Goal: Task Accomplishment & Management: Complete application form

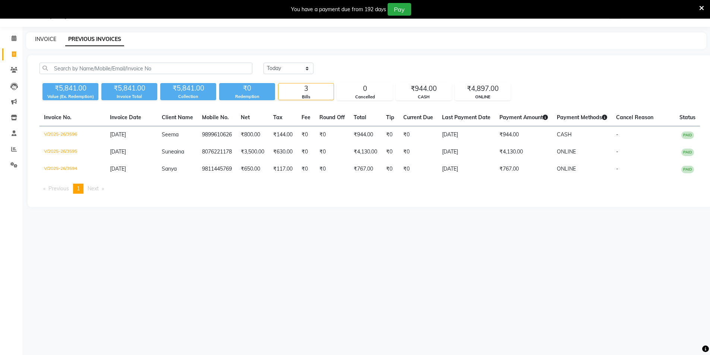
click at [43, 36] on link "INVOICE" at bounding box center [45, 39] width 21 height 7
select select "service"
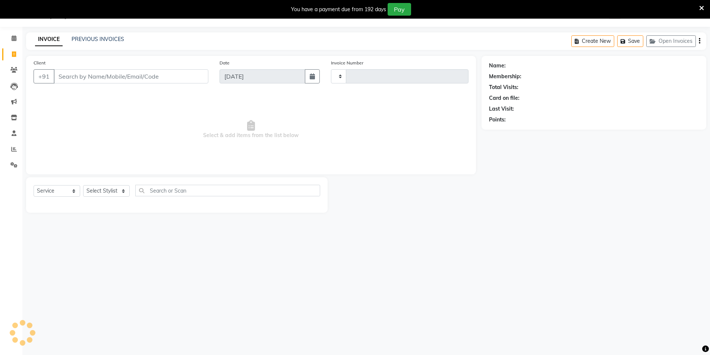
click at [149, 79] on input "Client" at bounding box center [131, 76] width 155 height 14
type input "3597"
select select "4009"
type input "9810365802"
click at [187, 75] on span "Add Client" at bounding box center [188, 76] width 29 height 7
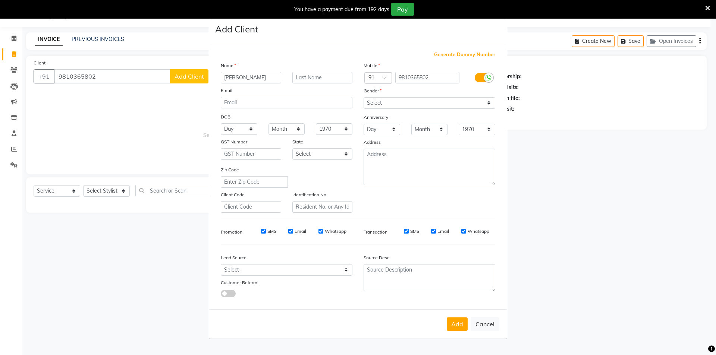
type input "[PERSON_NAME]"
click at [375, 103] on select "Select [DEMOGRAPHIC_DATA] [DEMOGRAPHIC_DATA] Other Prefer Not To Say" at bounding box center [429, 103] width 132 height 12
select select "[DEMOGRAPHIC_DATA]"
click at [363, 97] on select "Select [DEMOGRAPHIC_DATA] [DEMOGRAPHIC_DATA] Other Prefer Not To Say" at bounding box center [429, 103] width 132 height 12
click at [244, 268] on select "Select Walk-in Referral Internet Friend Word of Mouth Advertisement Facebook Ju…" at bounding box center [287, 270] width 132 height 12
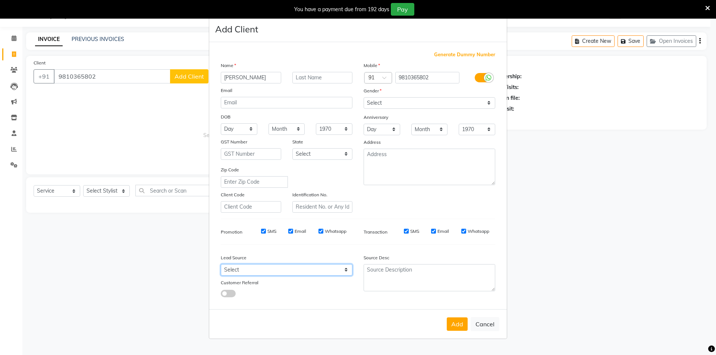
select select "28446"
click at [221, 264] on select "Select Walk-in Referral Internet Friend Word of Mouth Advertisement Facebook Ju…" at bounding box center [287, 270] width 132 height 12
click at [454, 321] on button "Add" at bounding box center [456, 324] width 21 height 13
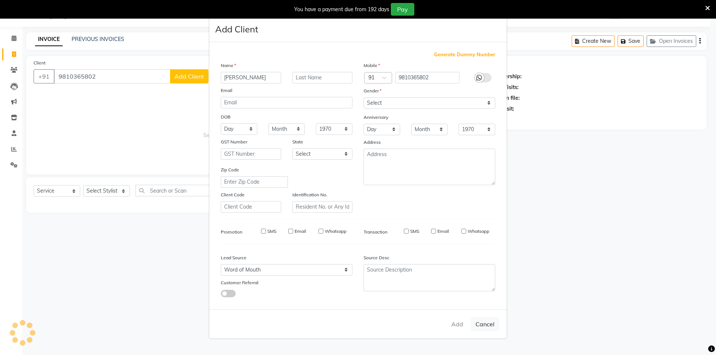
select select
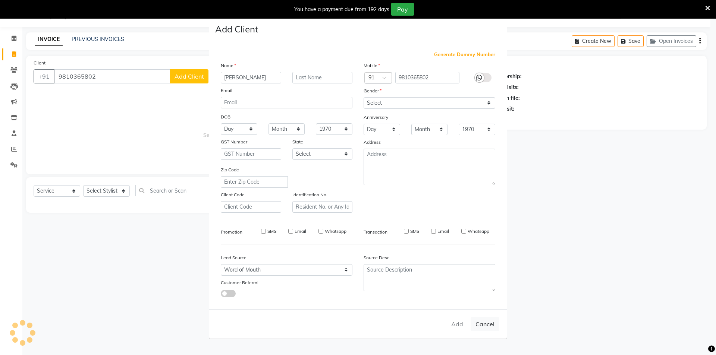
select select
checkbox input "false"
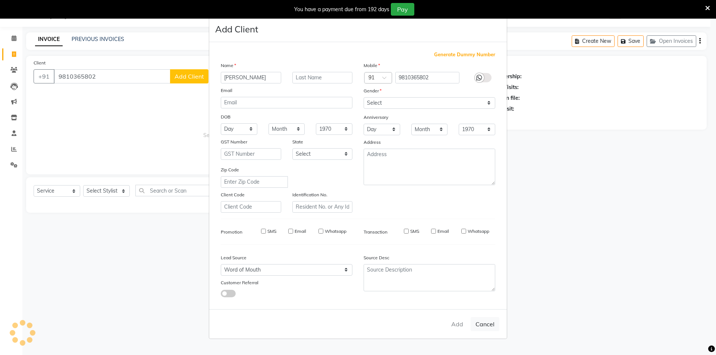
checkbox input "false"
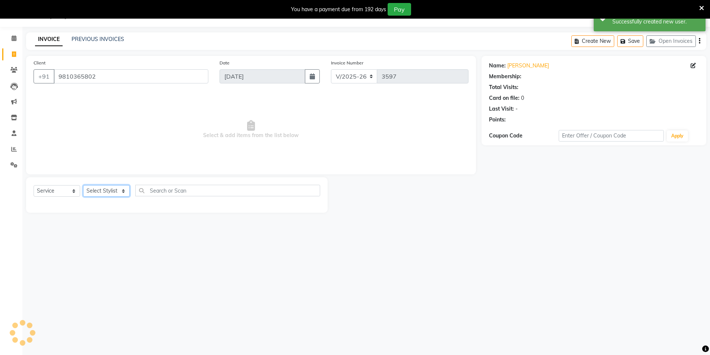
click at [113, 193] on select "Select Stylist [PERSON_NAME] [PERSON_NAME] [PERSON_NAME] [PERSON_NAME] [PERSON_…" at bounding box center [106, 191] width 47 height 12
select select "20483"
click at [83, 185] on select "Select Stylist [PERSON_NAME] [PERSON_NAME] [PERSON_NAME] [PERSON_NAME] [PERSON_…" at bounding box center [106, 191] width 47 height 12
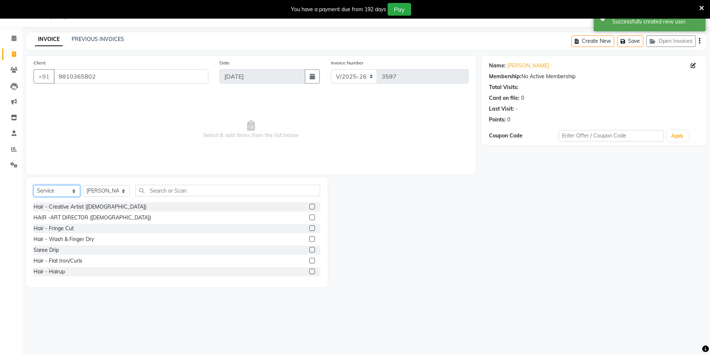
click at [56, 193] on select "Select Service Product Membership Package Voucher Prepaid Gift Card" at bounding box center [57, 191] width 47 height 12
select select "P"
click at [34, 185] on select "Select Service Product Membership Package Voucher Prepaid Gift Card" at bounding box center [57, 191] width 47 height 12
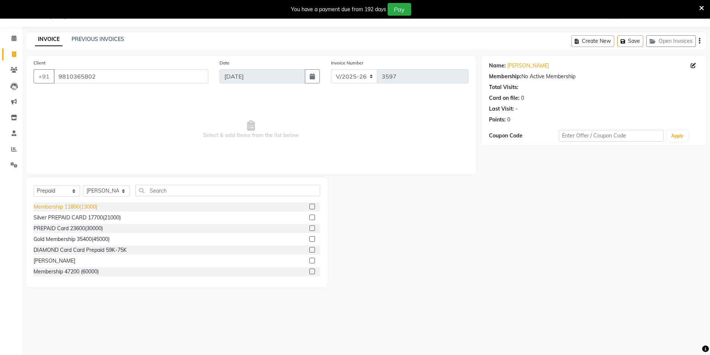
click at [69, 207] on div "Membership 11800(13000)" at bounding box center [66, 207] width 64 height 8
checkbox input "false"
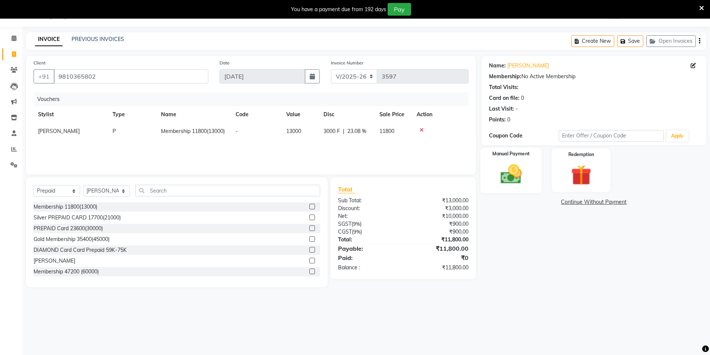
click at [503, 176] on img at bounding box center [511, 174] width 34 height 24
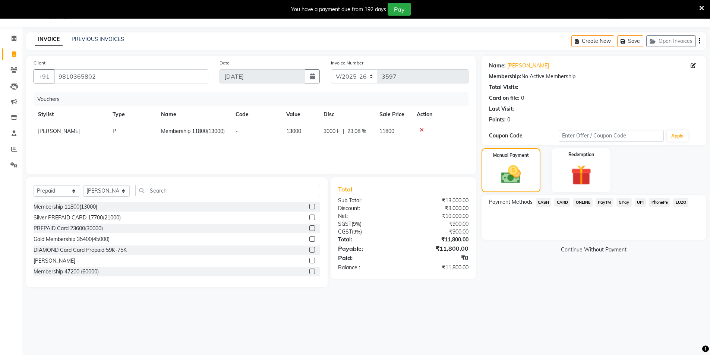
click at [592, 200] on span "ONLINE" at bounding box center [582, 202] width 19 height 9
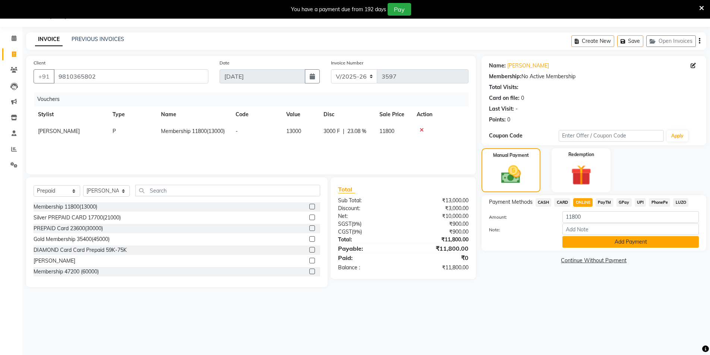
click at [612, 239] on button "Add Payment" at bounding box center [630, 242] width 136 height 12
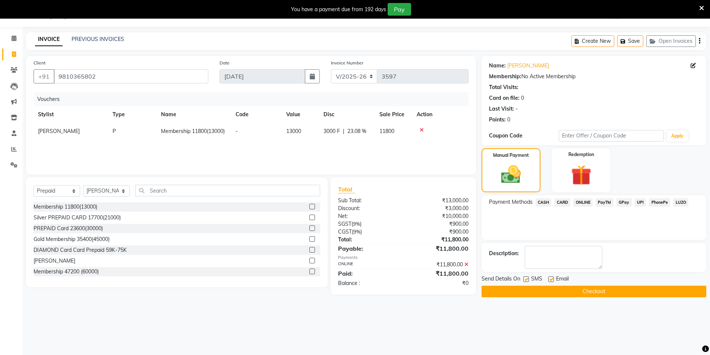
click at [560, 295] on button "Checkout" at bounding box center [593, 292] width 225 height 12
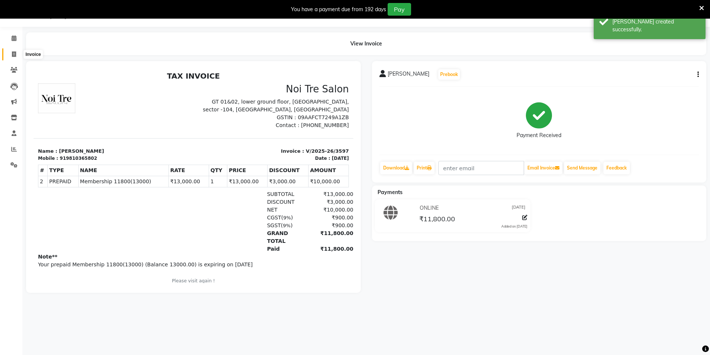
click at [17, 52] on span at bounding box center [13, 54] width 13 height 9
select select "service"
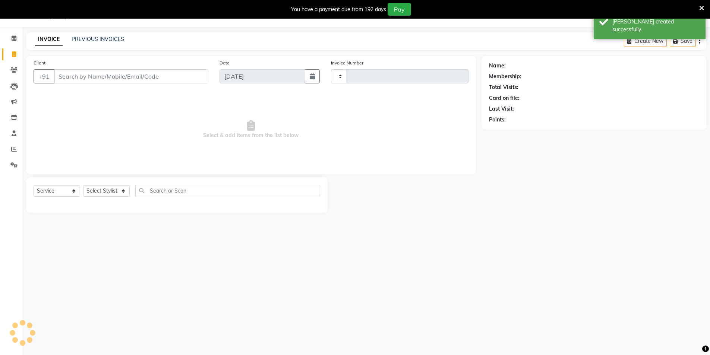
type input "3598"
select select "4009"
click at [83, 38] on link "PREVIOUS INVOICES" at bounding box center [98, 39] width 53 height 7
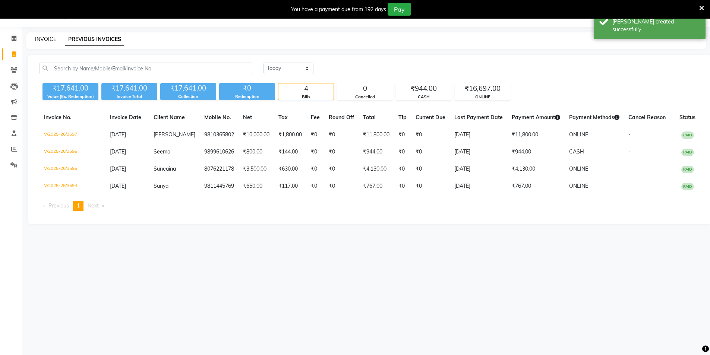
click at [48, 38] on link "INVOICE" at bounding box center [45, 39] width 21 height 7
select select "service"
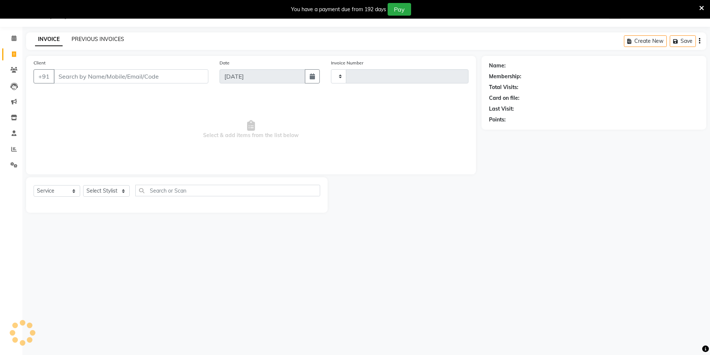
click at [83, 38] on link "PREVIOUS INVOICES" at bounding box center [98, 39] width 53 height 7
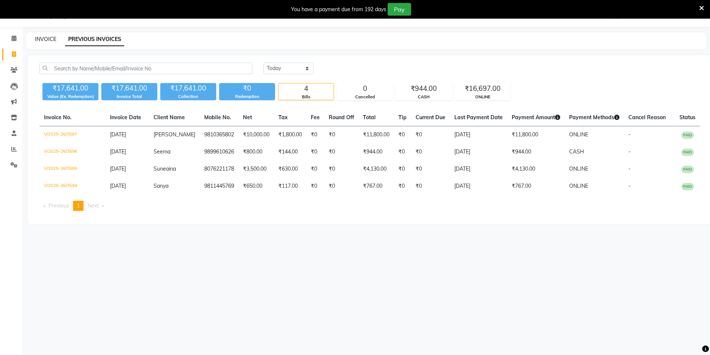
click at [45, 39] on link "INVOICE" at bounding box center [45, 39] width 21 height 7
select select "service"
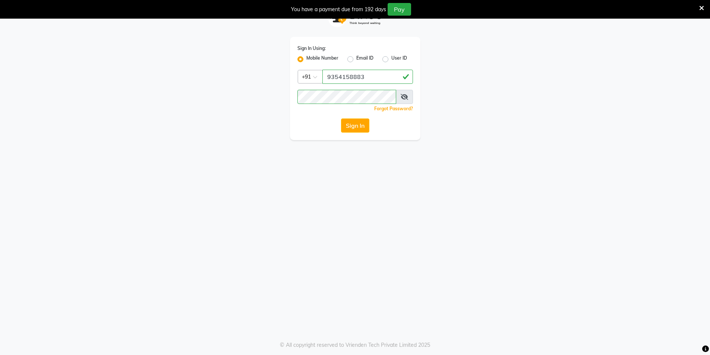
click at [355, 128] on button "Sign In" at bounding box center [355, 126] width 28 height 14
click at [704, 7] on div "You have a payment due from 192 days Pay" at bounding box center [355, 9] width 710 height 19
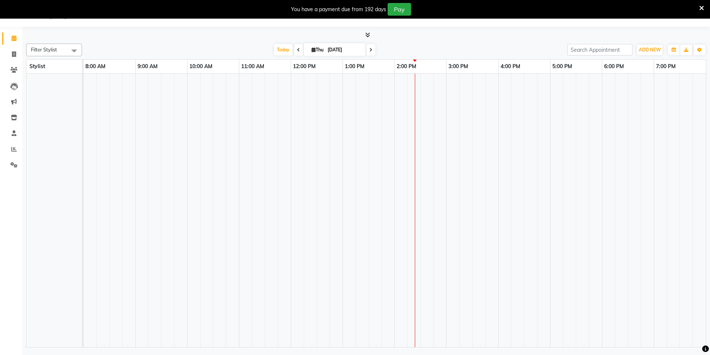
select select "en"
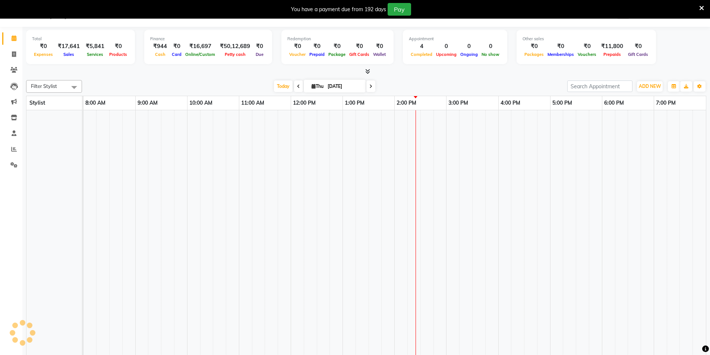
click at [699, 6] on icon at bounding box center [701, 8] width 5 height 7
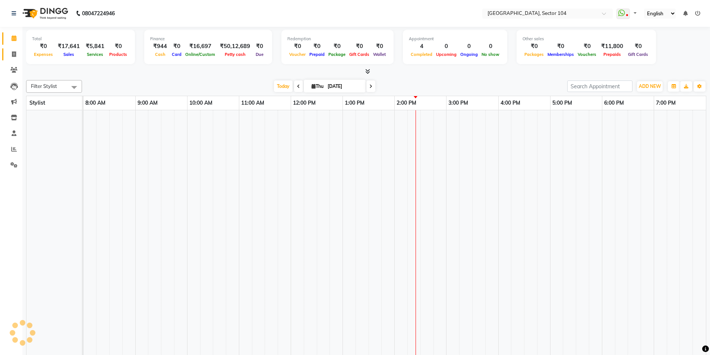
click at [11, 48] on link "Invoice" at bounding box center [11, 54] width 18 height 12
select select "service"
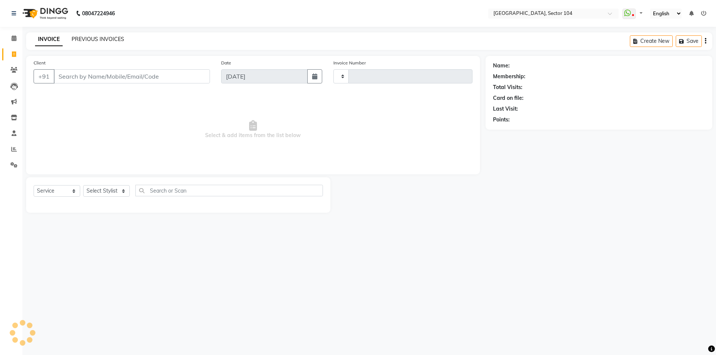
click at [103, 42] on div "PREVIOUS INVOICES" at bounding box center [98, 39] width 53 height 8
click at [105, 40] on link "PREVIOUS INVOICES" at bounding box center [98, 39] width 53 height 7
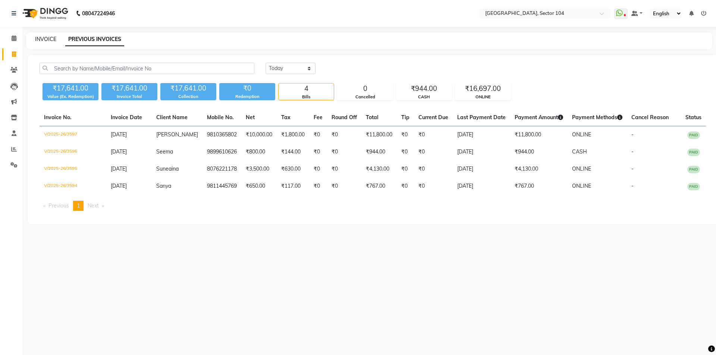
click at [41, 40] on link "INVOICE" at bounding box center [45, 39] width 21 height 7
select select "service"
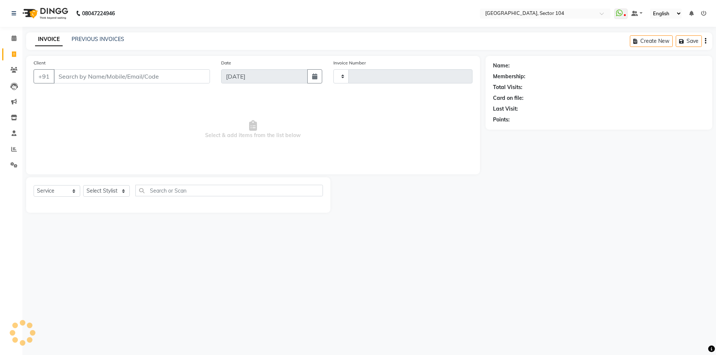
type input "3598"
select select "4009"
click at [92, 77] on input "Client" at bounding box center [132, 76] width 156 height 14
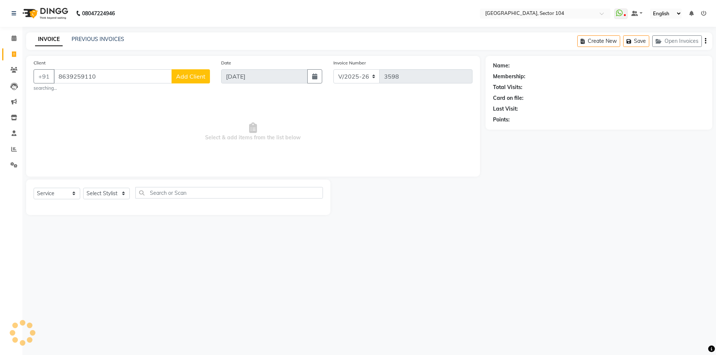
type input "8639259110"
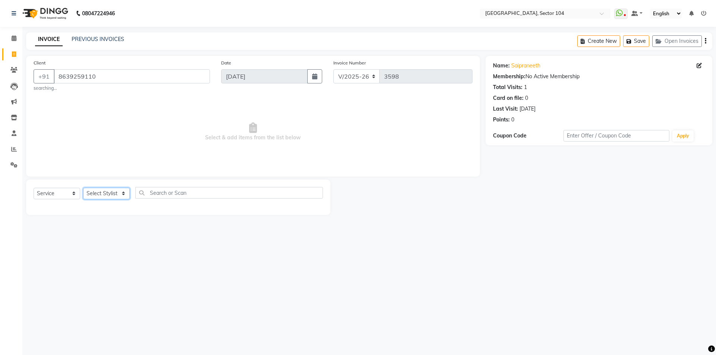
click at [109, 199] on select "Select Stylist [PERSON_NAME] [PERSON_NAME] [PERSON_NAME] [PERSON_NAME] [PERSON_…" at bounding box center [106, 194] width 47 height 12
select select "20899"
click at [83, 188] on select "Select Stylist [PERSON_NAME] [PERSON_NAME] [PERSON_NAME] [PERSON_NAME] [PERSON_…" at bounding box center [106, 194] width 47 height 12
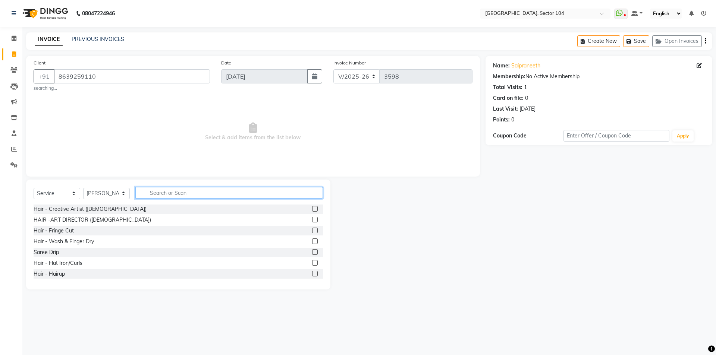
click at [167, 192] on input "text" at bounding box center [228, 193] width 187 height 12
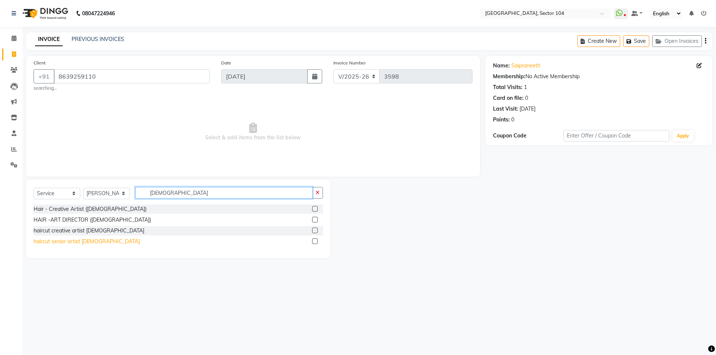
type input "[DEMOGRAPHIC_DATA]"
click at [85, 238] on div "haircut senior artist [DEMOGRAPHIC_DATA]" at bounding box center [87, 242] width 106 height 8
checkbox input "false"
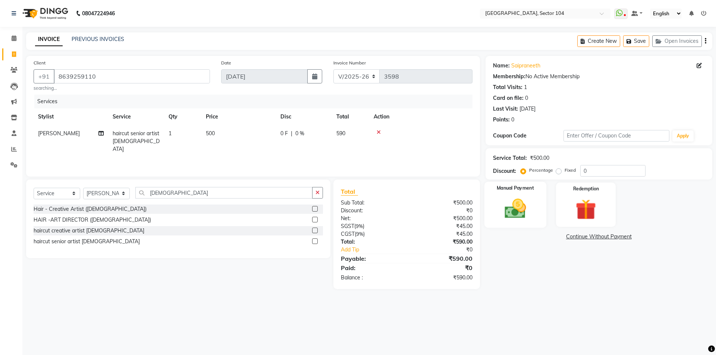
drag, startPoint x: 533, startPoint y: 208, endPoint x: 539, endPoint y: 214, distance: 8.2
click at [533, 208] on div "Manual Payment" at bounding box center [515, 205] width 62 height 46
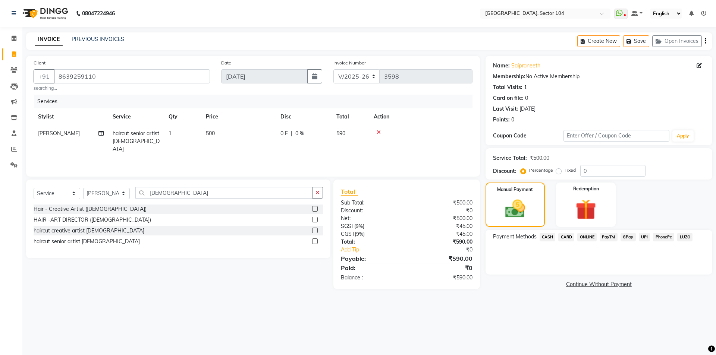
click at [585, 235] on span "ONLINE" at bounding box center [586, 237] width 19 height 9
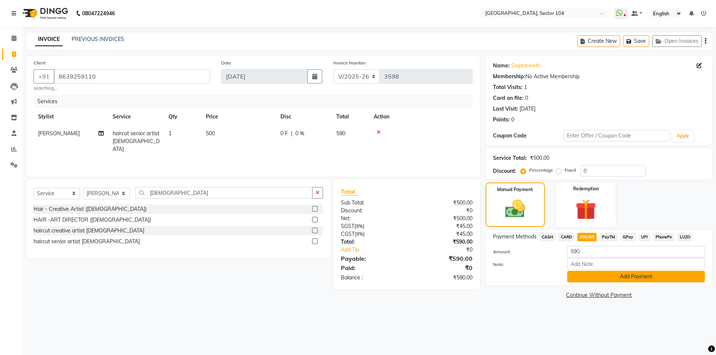
click at [610, 272] on button "Add Payment" at bounding box center [636, 277] width 138 height 12
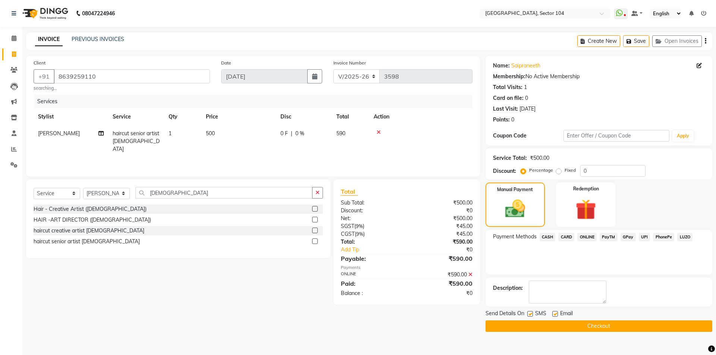
click at [596, 323] on button "Checkout" at bounding box center [598, 326] width 227 height 12
